Goal: Task Accomplishment & Management: Complete application form

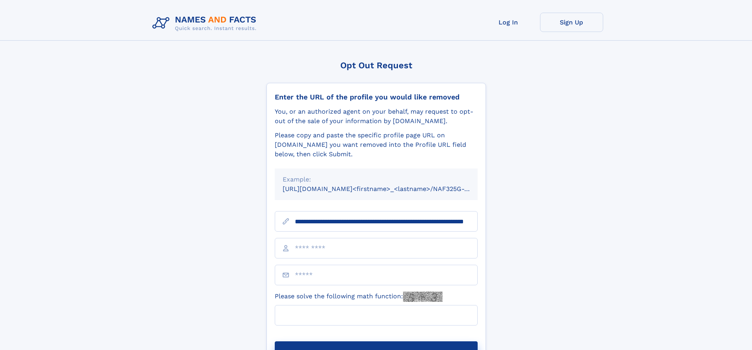
scroll to position [0, 72]
type input "**********"
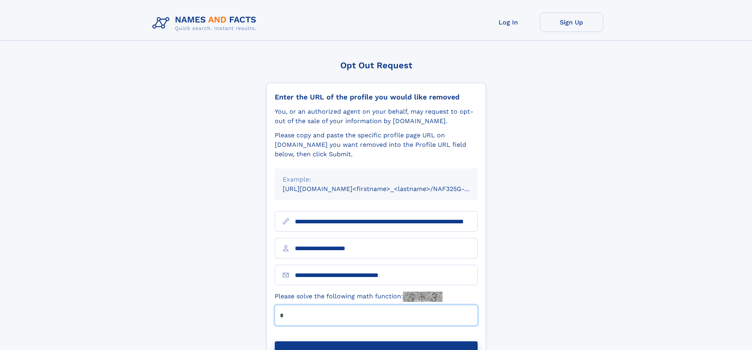
type input "*"
click at [376, 341] on button "Submit Opt Out Request" at bounding box center [376, 353] width 203 height 25
